Goal: Task Accomplishment & Management: Use online tool/utility

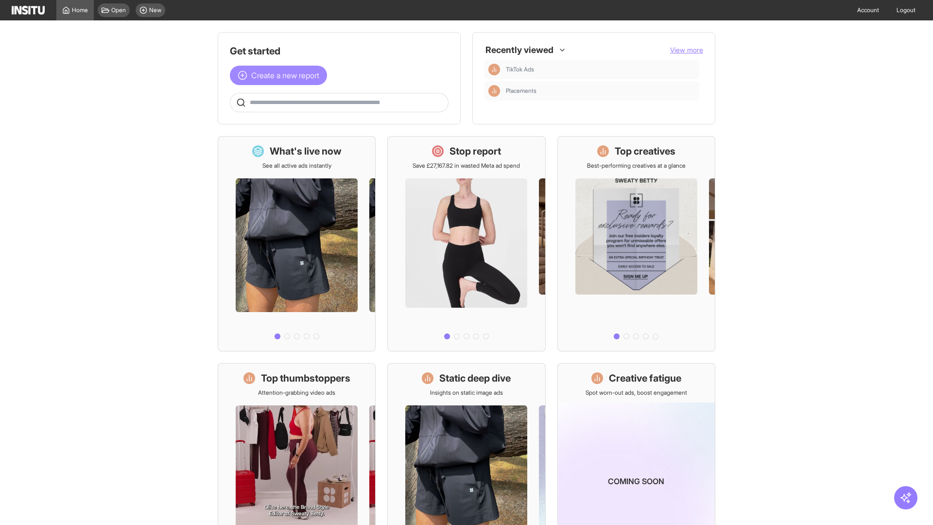
click at [281, 75] on span "Create a new report" at bounding box center [285, 75] width 68 height 12
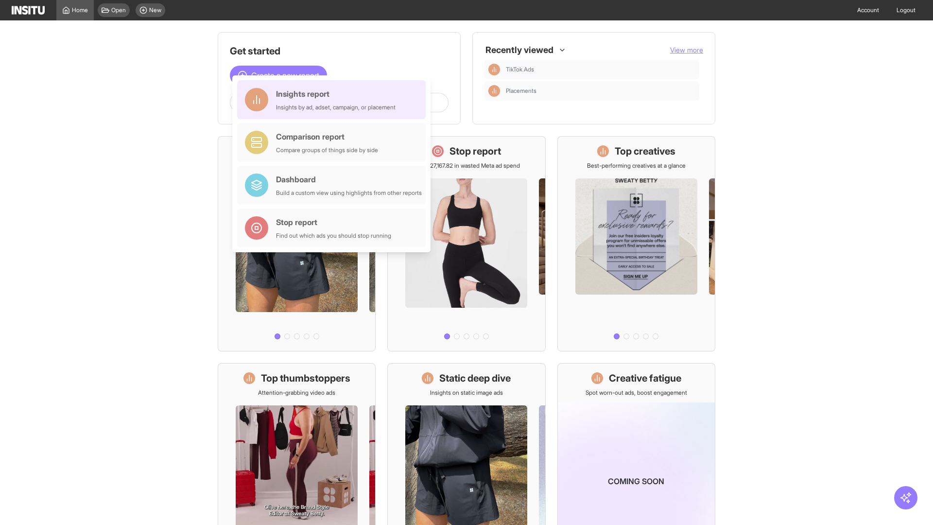
click at [334, 100] on div "Insights report Insights by ad, adset, campaign, or placement" at bounding box center [336, 99] width 120 height 23
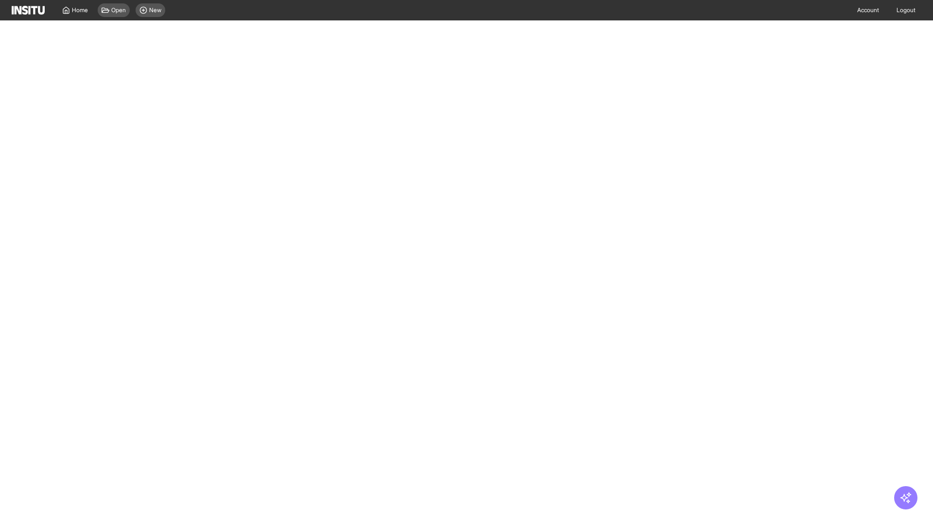
select select "**"
